Goal: Navigation & Orientation: Find specific page/section

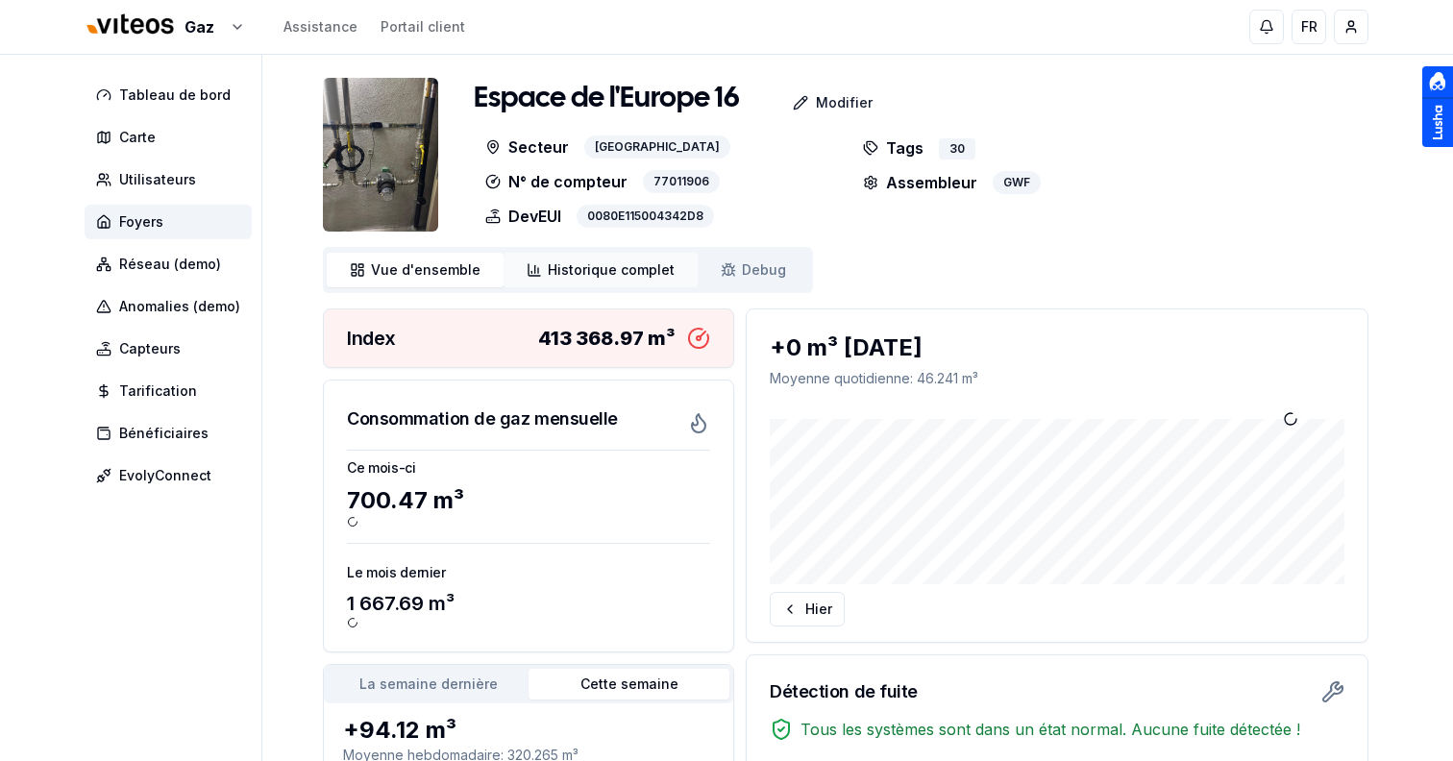
click at [684, 266] on link "Historique complet Historique" at bounding box center [601, 270] width 194 height 35
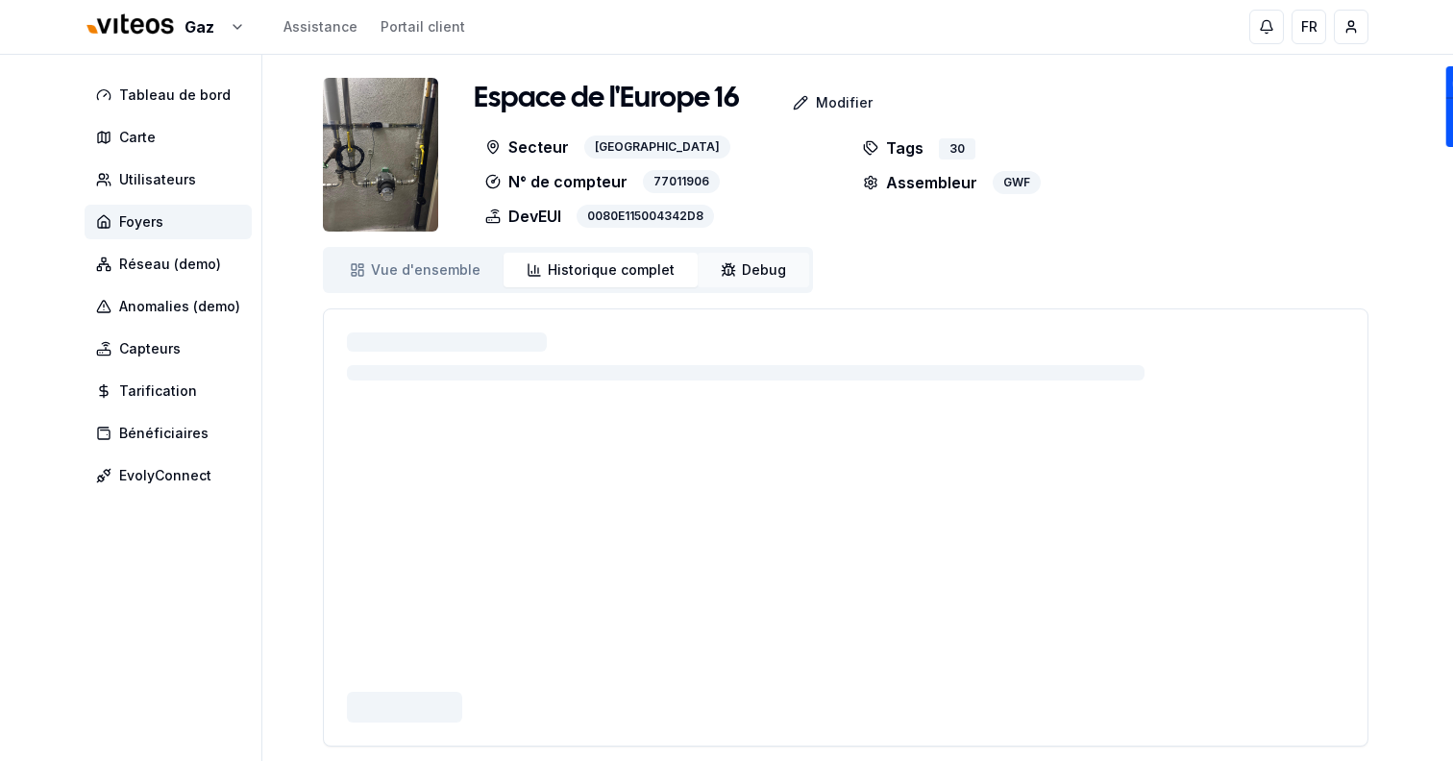
click at [729, 272] on icon at bounding box center [729, 272] width 0 height 6
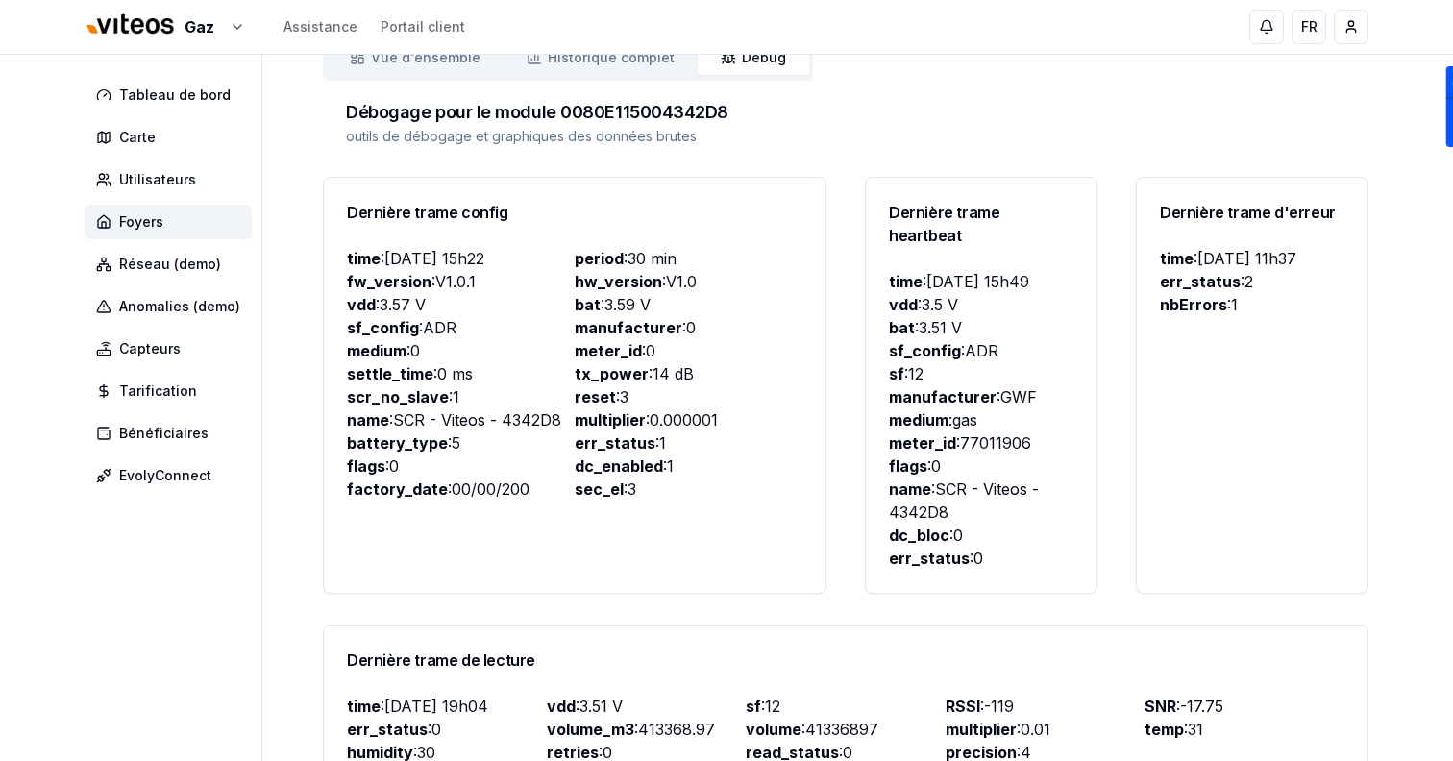
scroll to position [748, 0]
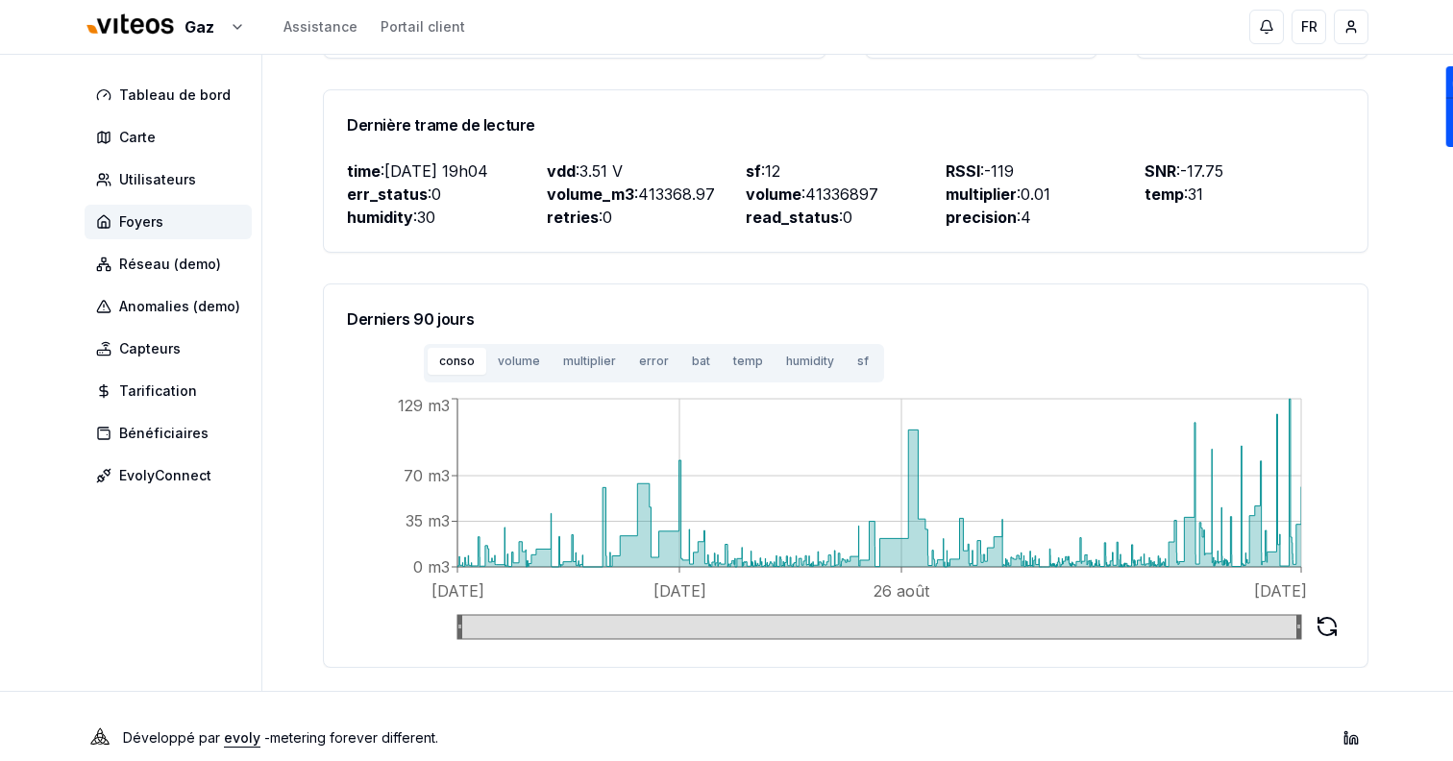
click at [701, 348] on button "bat" at bounding box center [700, 361] width 41 height 27
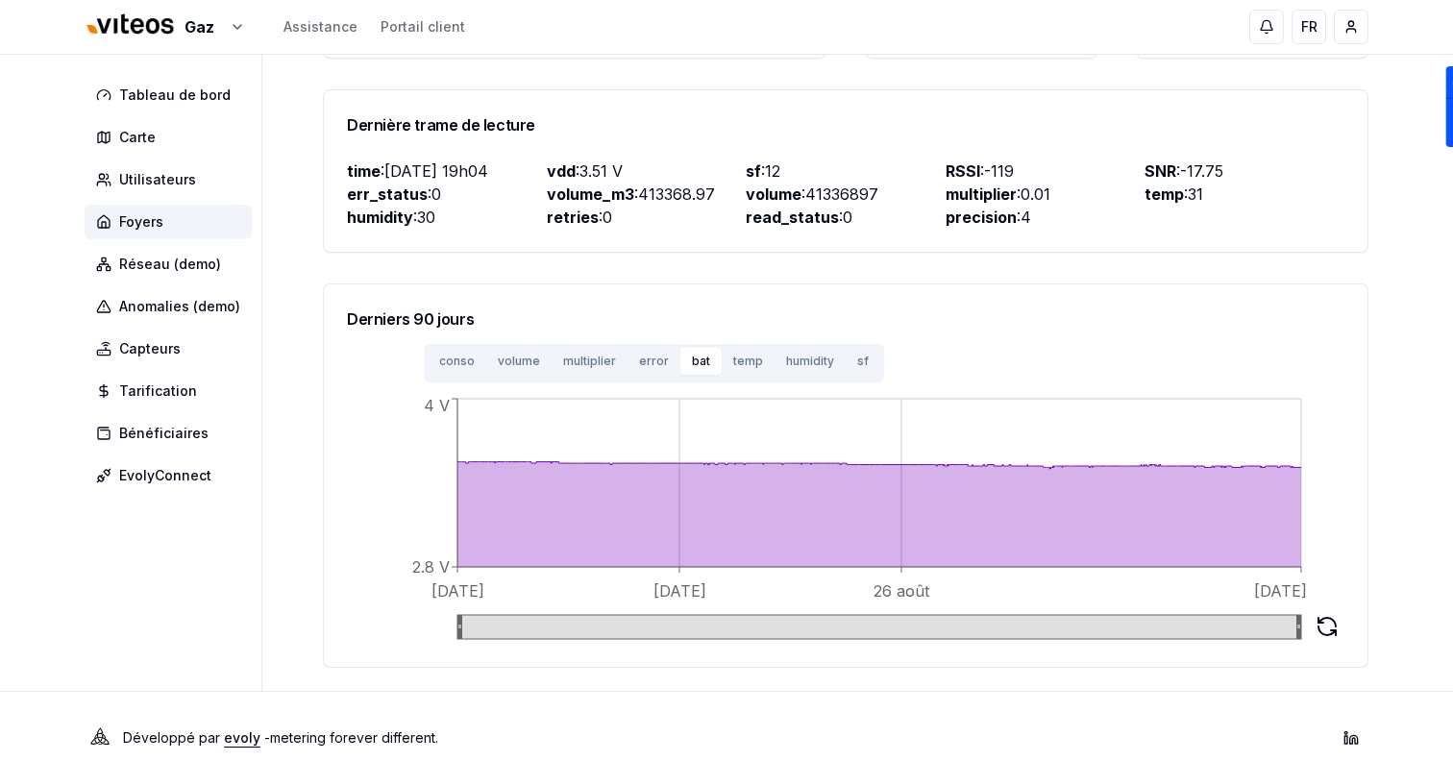
click at [846, 348] on button "sf" at bounding box center [863, 361] width 35 height 27
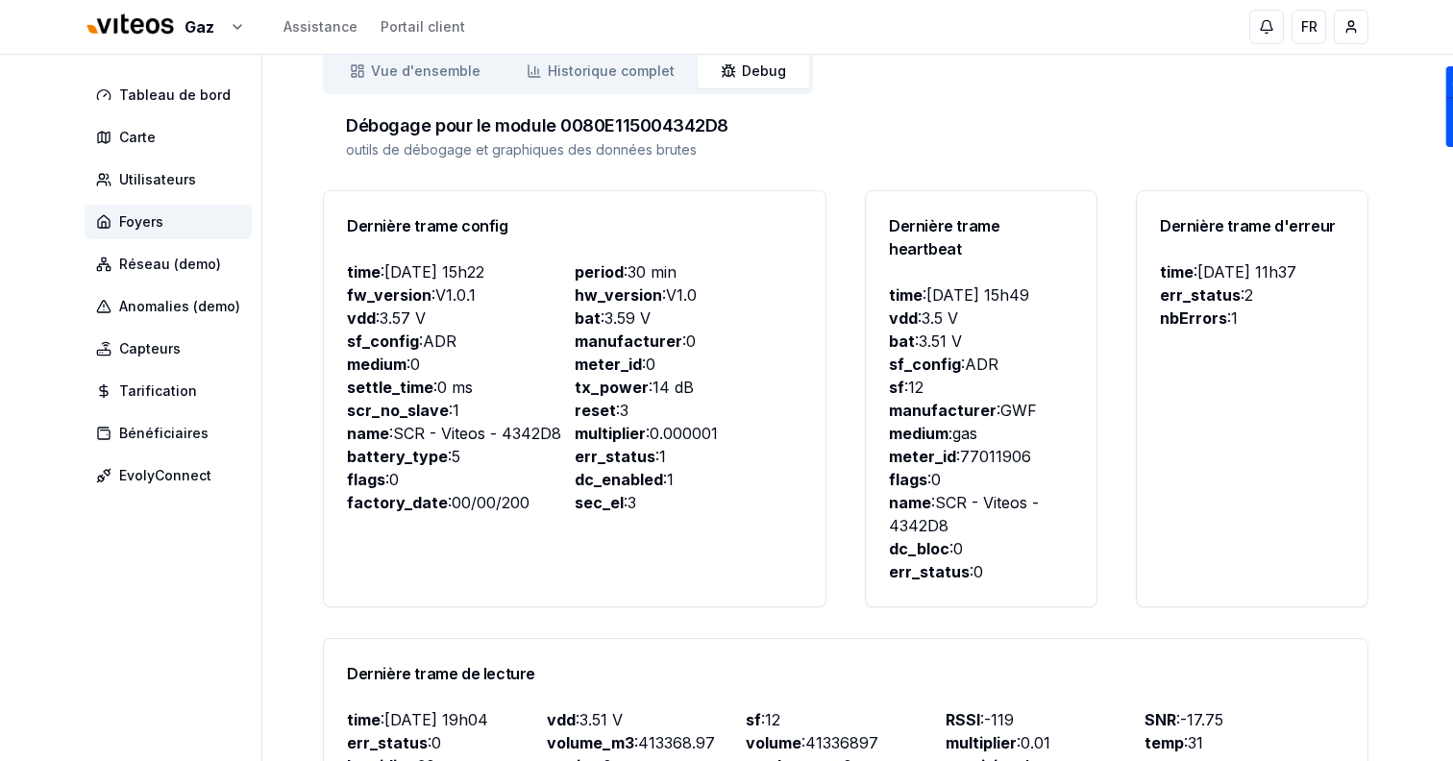
scroll to position [0, 0]
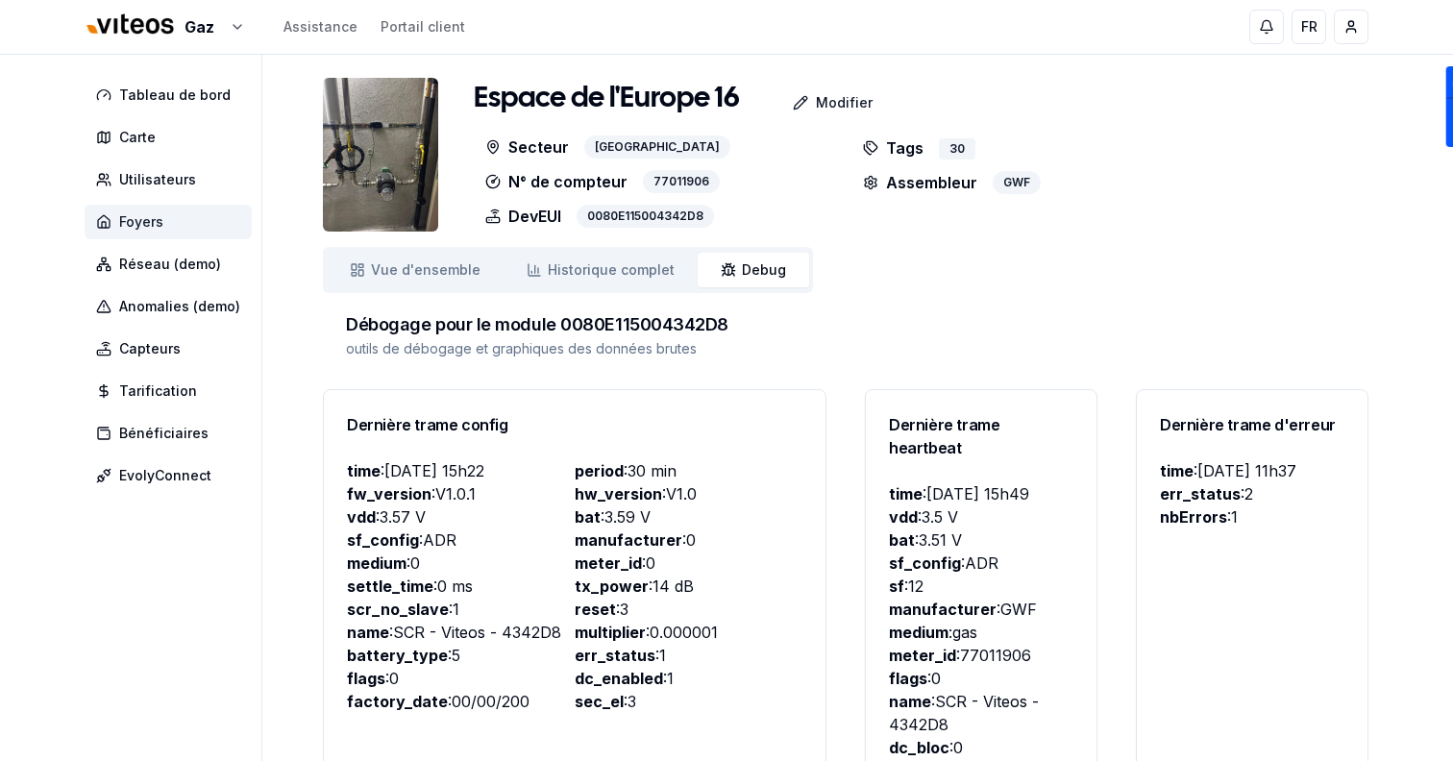
click at [152, 217] on span "Foyers" at bounding box center [141, 221] width 44 height 19
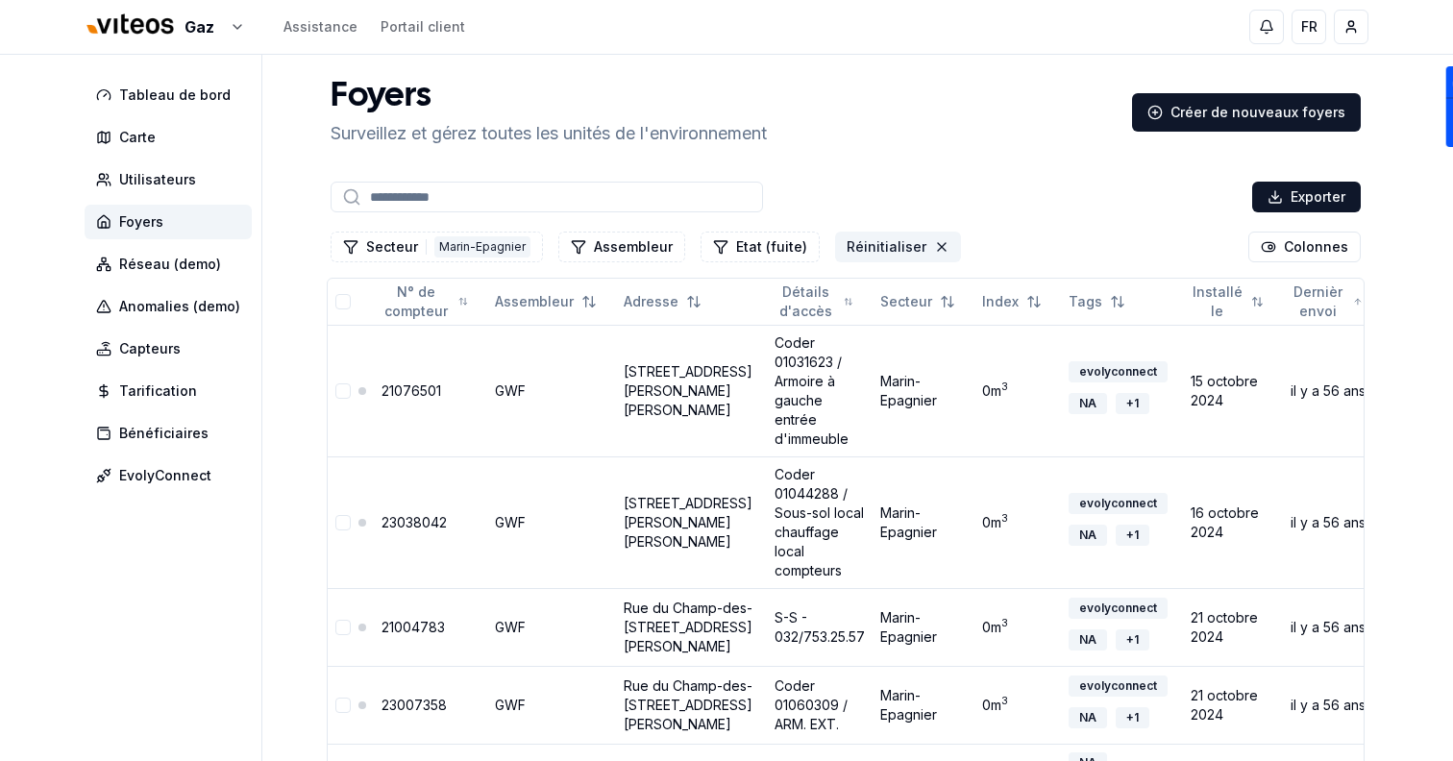
click at [921, 238] on button "Réinitialiser" at bounding box center [898, 247] width 126 height 31
